Goal: Task Accomplishment & Management: Manage account settings

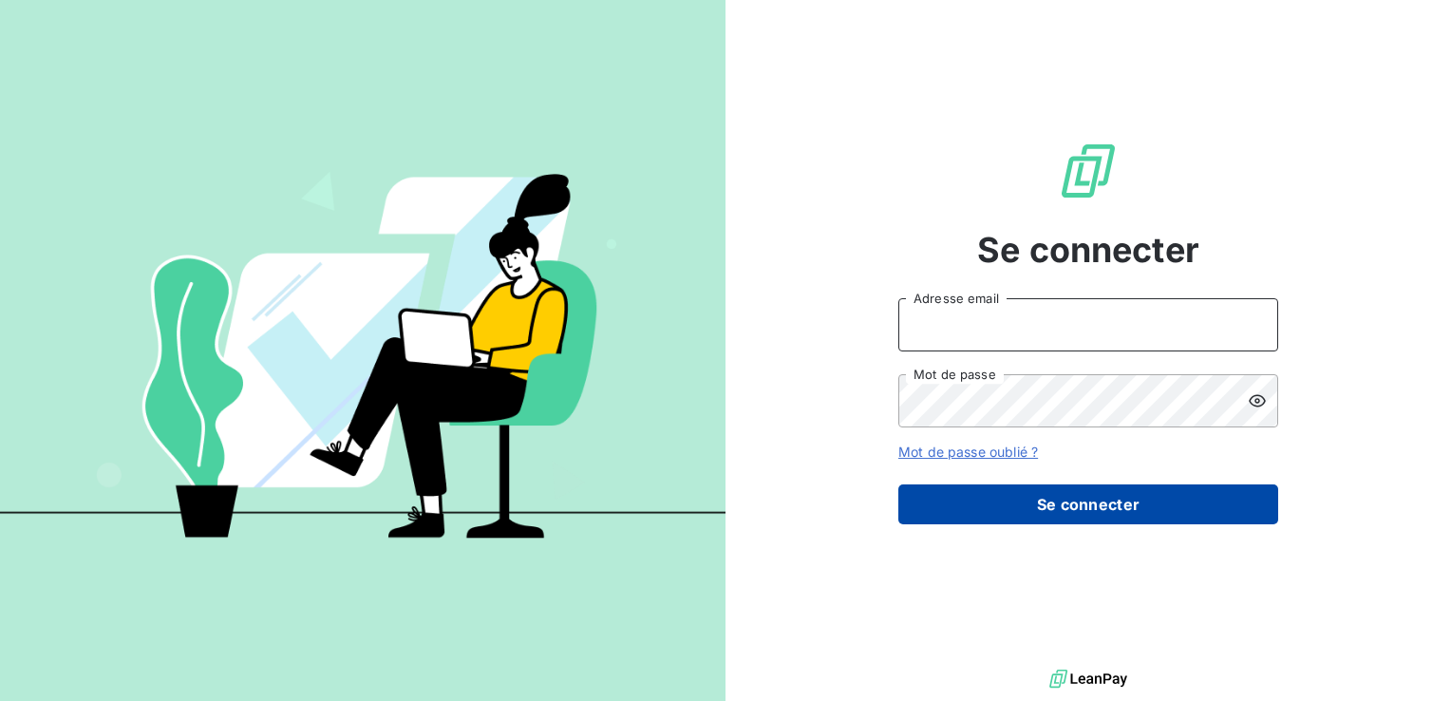
type input "[EMAIL_ADDRESS][DOMAIN_NAME]"
click at [1132, 484] on button "Se connecter" at bounding box center [1088, 504] width 380 height 40
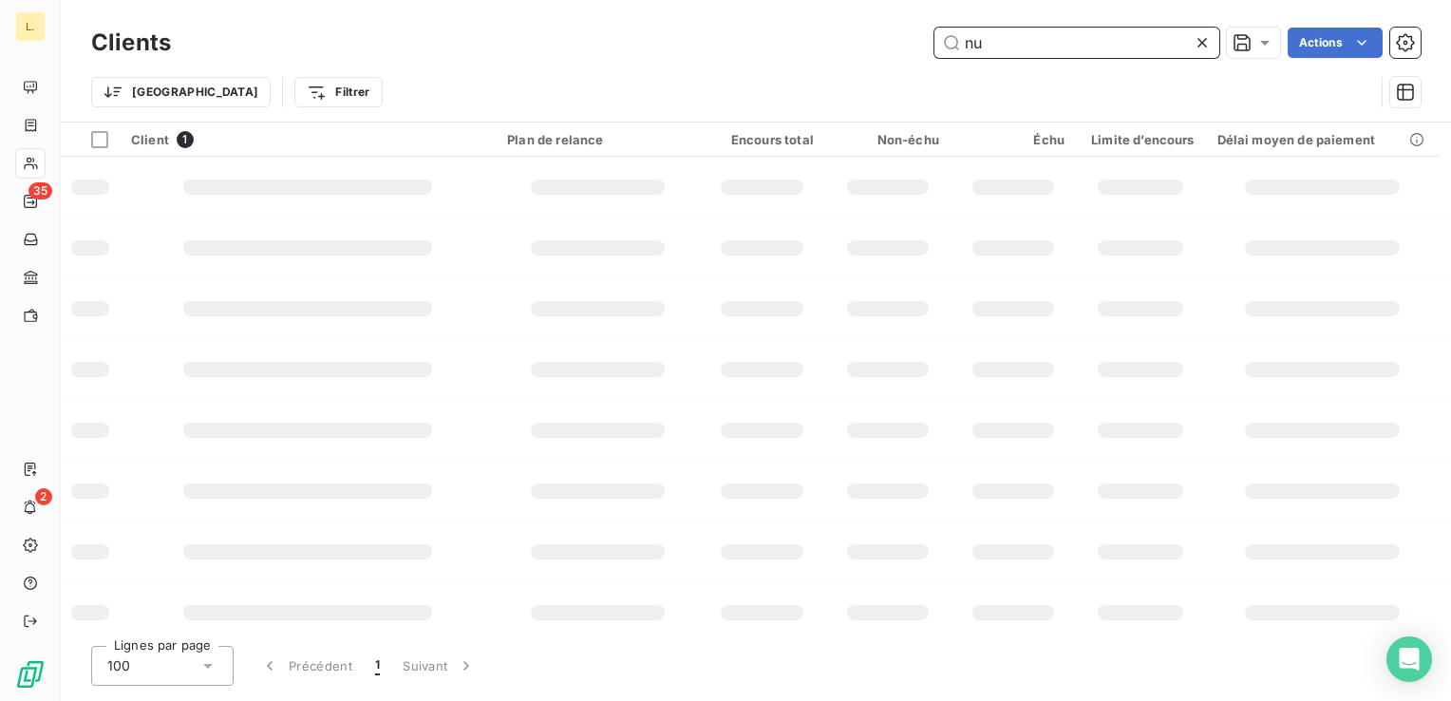
type input "n"
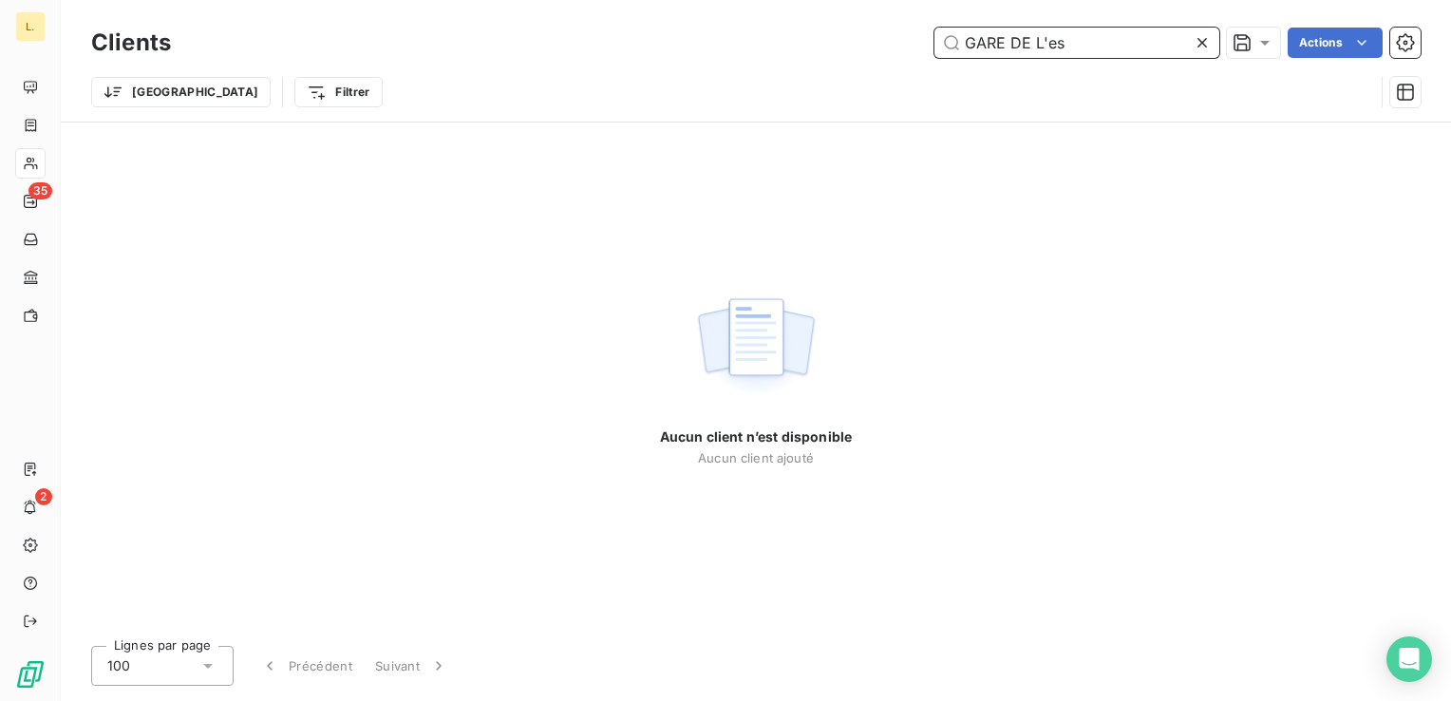
click at [1084, 47] on input "GARE DE L'es" at bounding box center [1076, 43] width 285 height 30
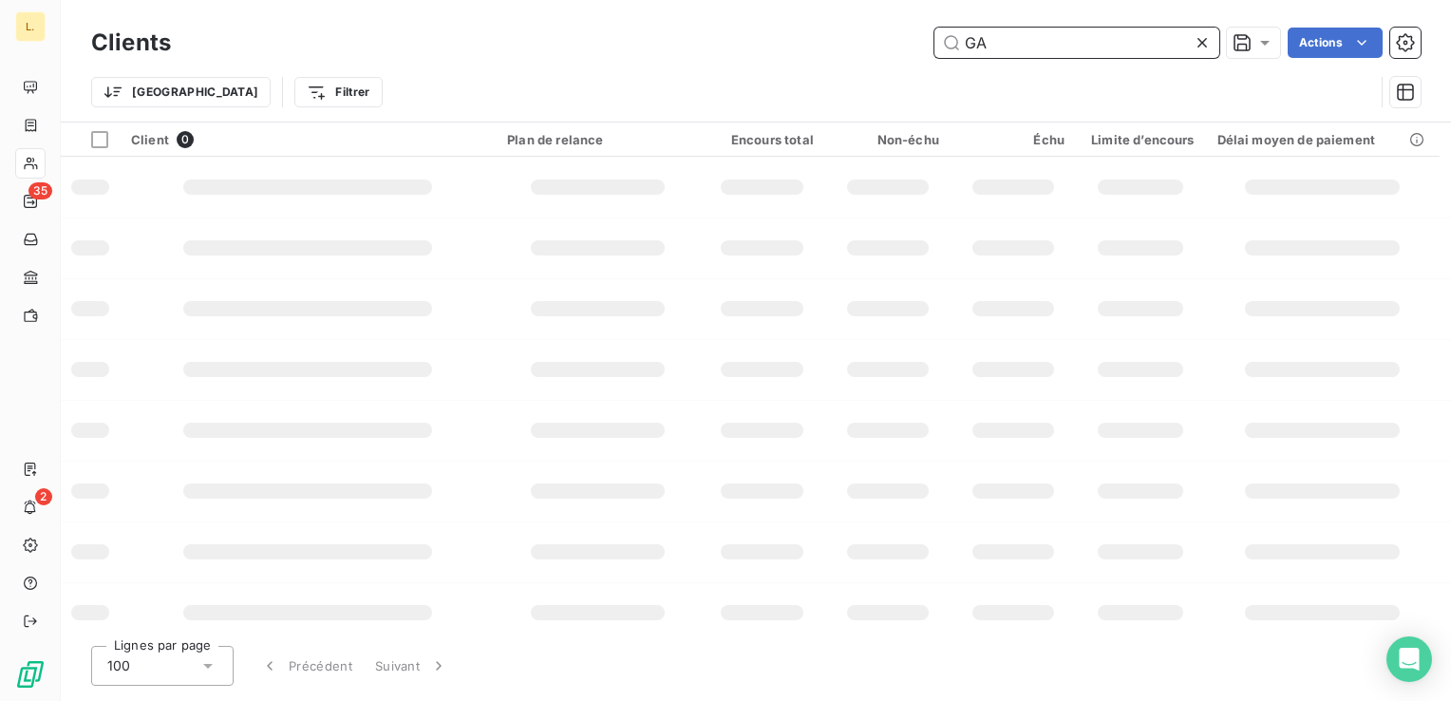
type input "G"
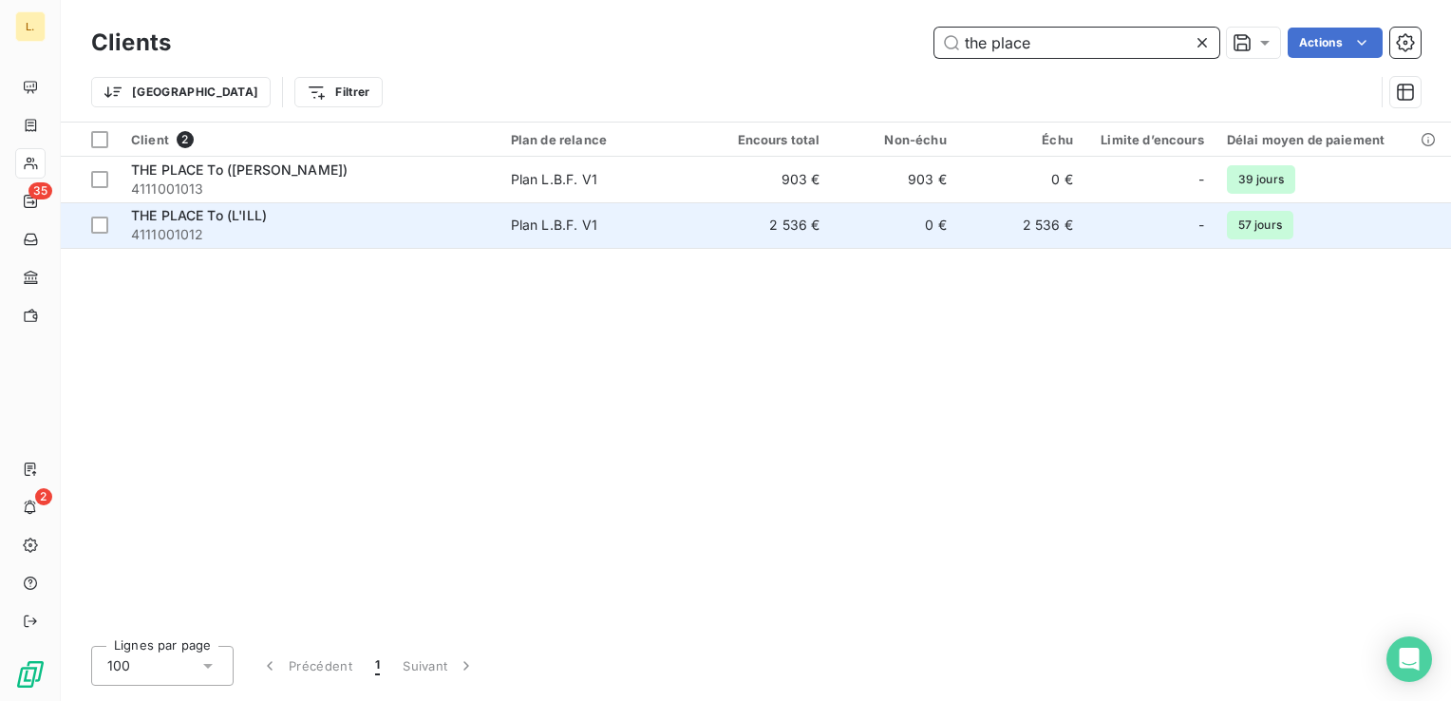
type input "the place"
click at [887, 223] on td "0 €" at bounding box center [894, 225] width 126 height 46
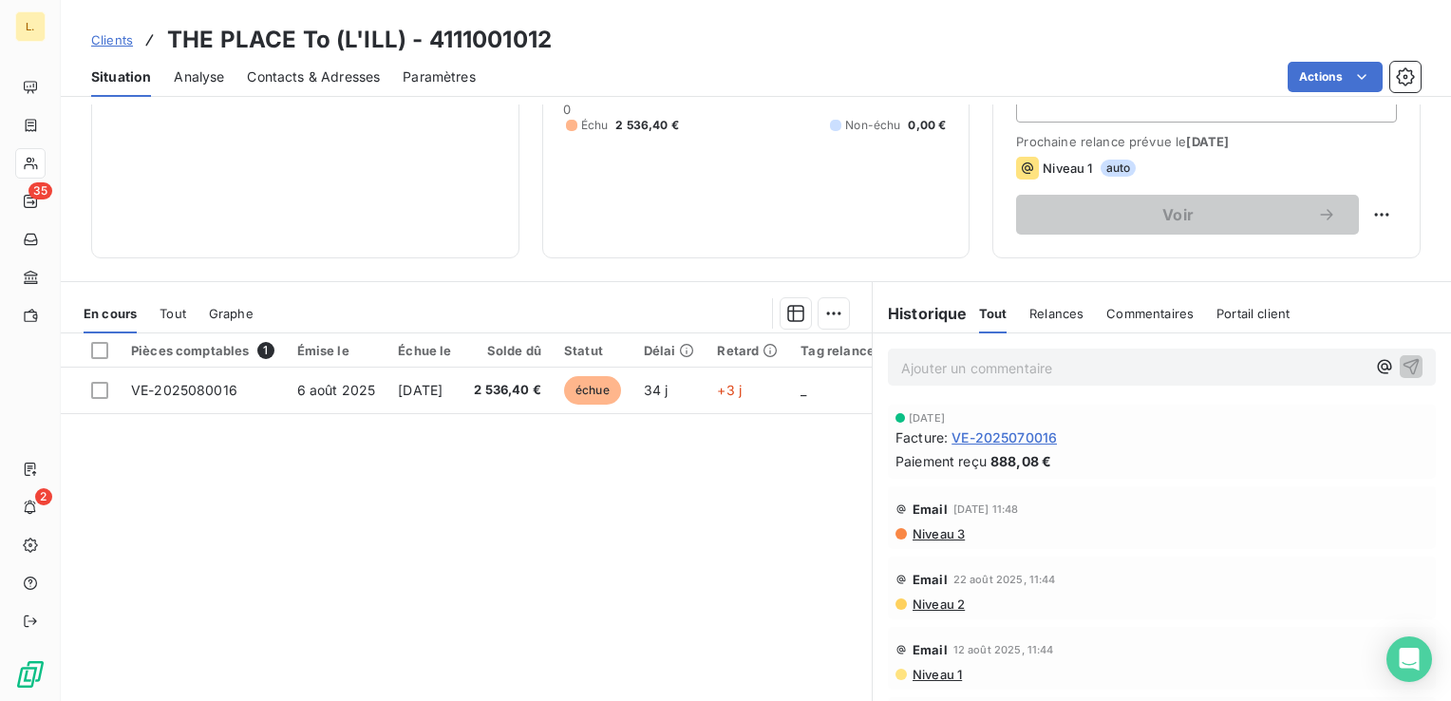
scroll to position [250, 0]
